Goal: Navigation & Orientation: Find specific page/section

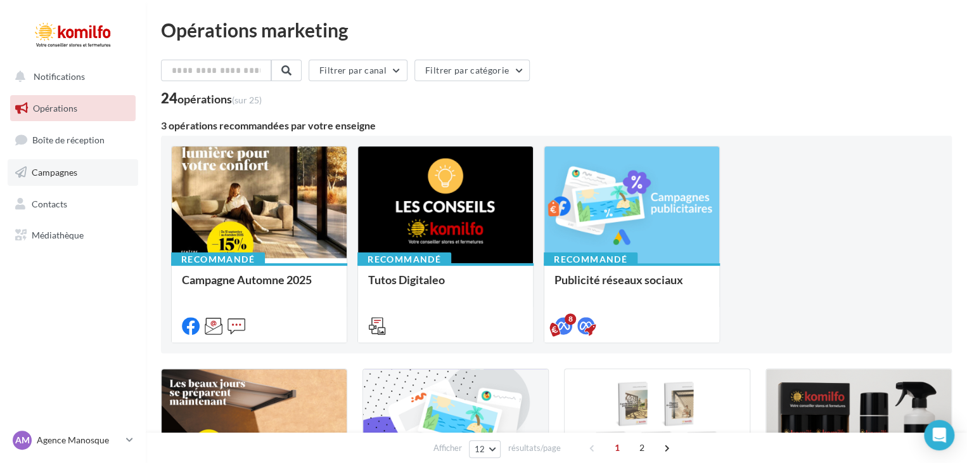
click at [54, 168] on span "Campagnes" at bounding box center [55, 172] width 46 height 11
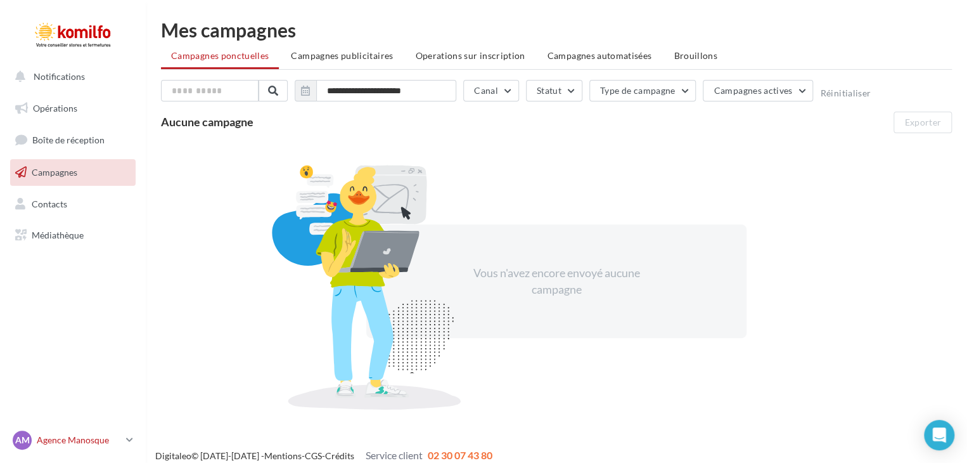
click at [132, 441] on icon at bounding box center [129, 439] width 7 height 11
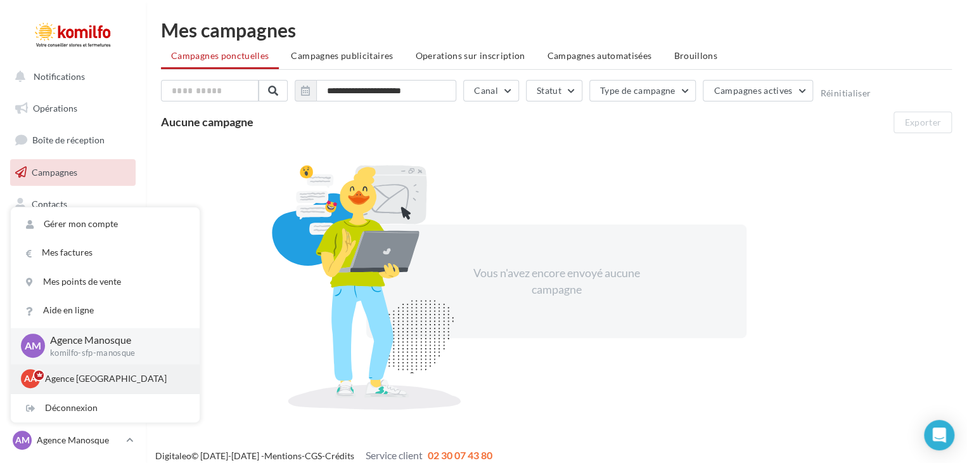
click at [96, 383] on p "Agence Aix-en-Provence" at bounding box center [114, 378] width 139 height 13
